Goal: Complete application form

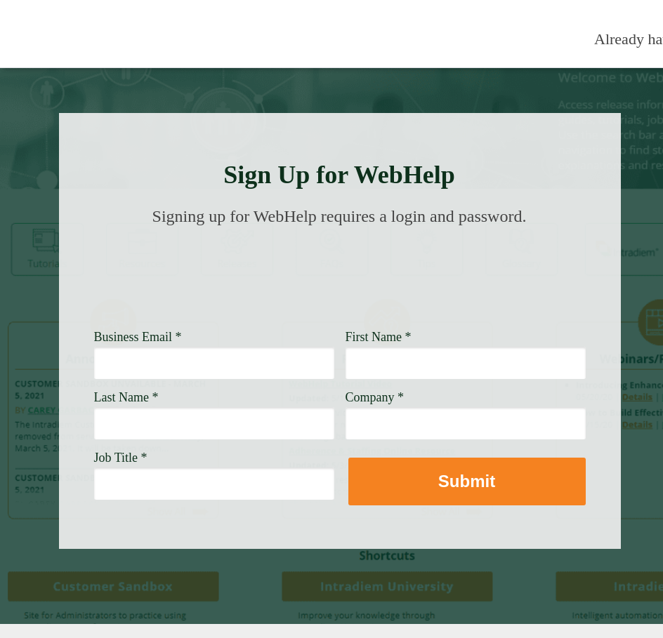
scroll to position [0, 151]
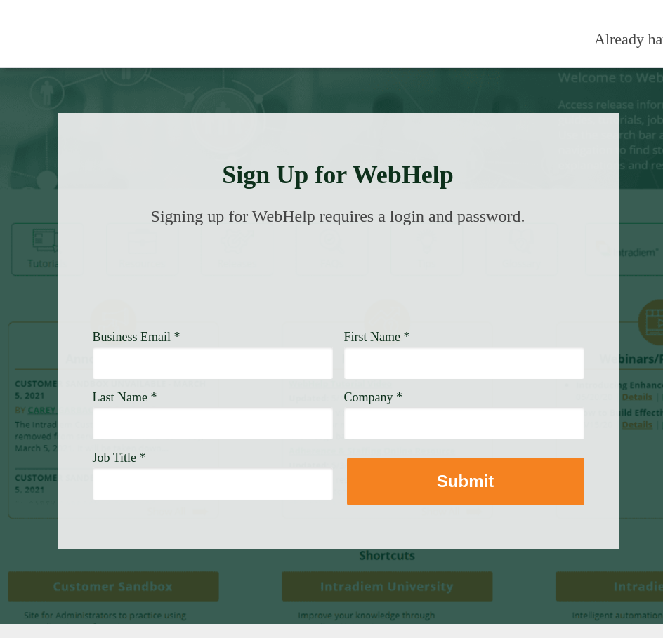
drag, startPoint x: 383, startPoint y: 374, endPoint x: 276, endPoint y: 365, distance: 107.8
click at [93, 330] on div "Business Email * First Name * Last Name * Company * Job Title *" at bounding box center [93, 330] width 0 height 0
click at [276, 365] on input "Business Email *" at bounding box center [213, 363] width 240 height 32
type input "j"
type input "[PERSON_NAME][EMAIL_ADDRESS][DOMAIN_NAME]"
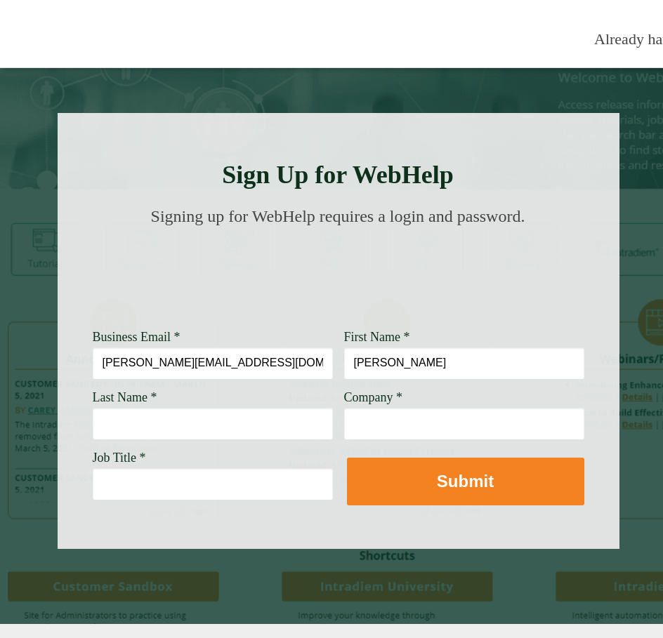
type input "[PERSON_NAME]"
type input "[PERSON_NAME] Fargo"
click at [199, 494] on input "Job Title *" at bounding box center [213, 484] width 240 height 32
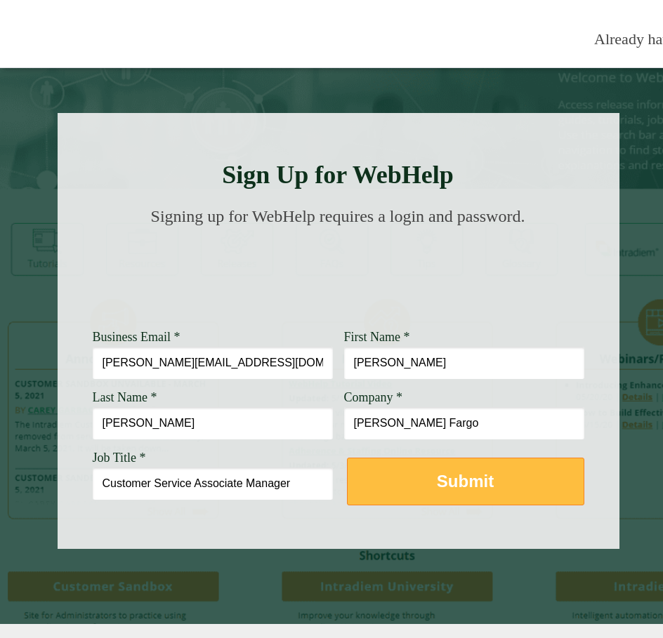
type input "Customer Service Associate Manager"
click at [400, 483] on button "Submit" at bounding box center [465, 482] width 237 height 48
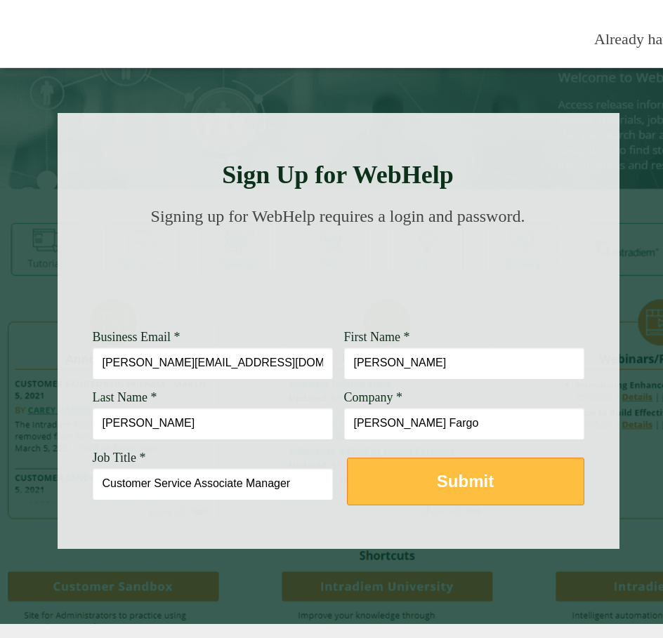
click at [410, 491] on button "Submit" at bounding box center [465, 482] width 237 height 48
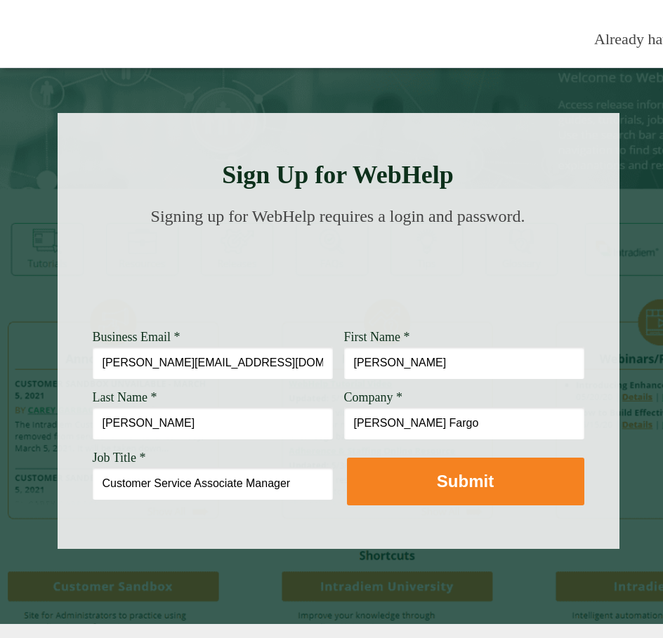
click at [254, 225] on span "Signing up for WebHelp requires a login and password." at bounding box center [338, 216] width 374 height 18
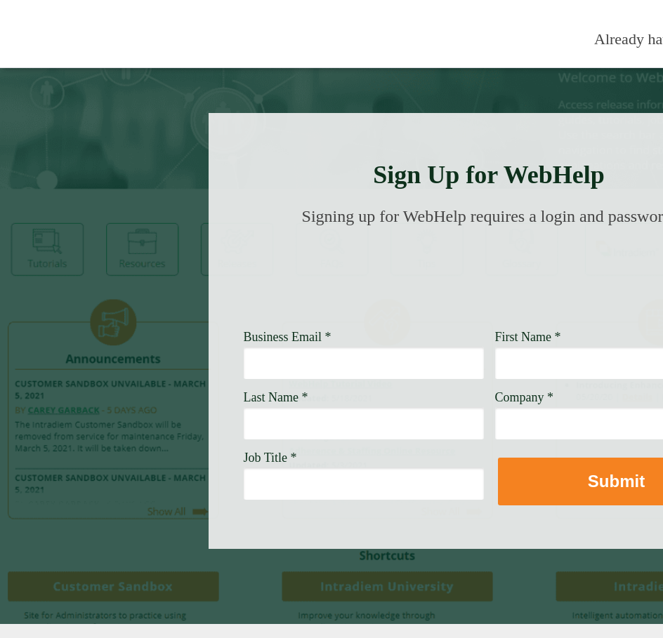
scroll to position [0, 151]
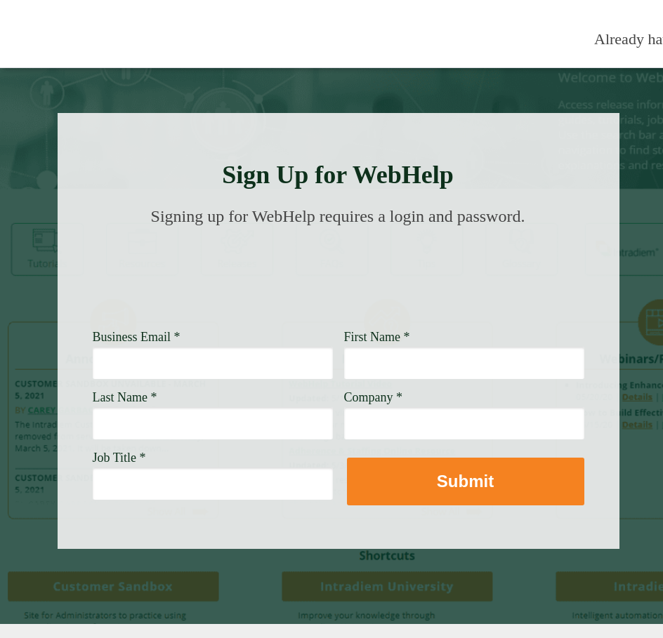
click at [265, 401] on div "Last Name *" at bounding box center [213, 414] width 240 height 49
click at [264, 390] on div at bounding box center [339, 331] width 562 height 436
click at [292, 347] on input "Business Email *" at bounding box center [213, 363] width 240 height 32
click at [196, 231] on h5 "Signing up for WebHelp requires a login and password." at bounding box center [338, 219] width 482 height 24
